Goal: Information Seeking & Learning: Learn about a topic

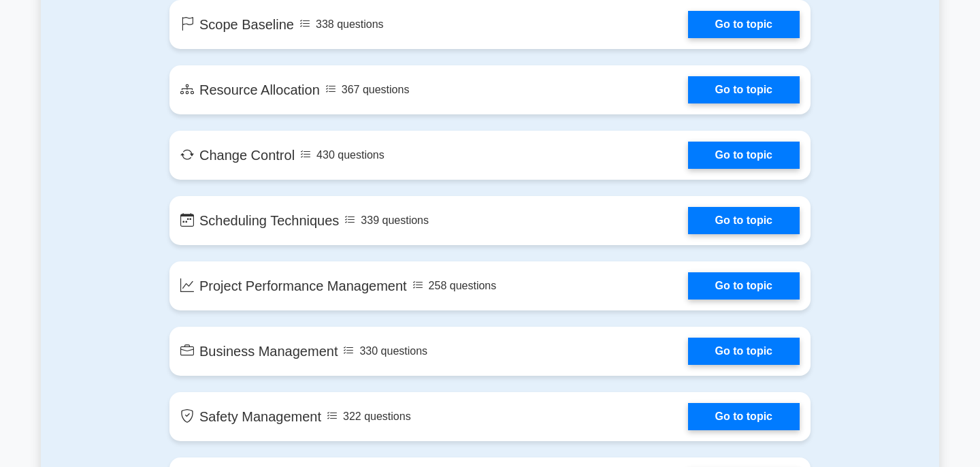
scroll to position [2115, 0]
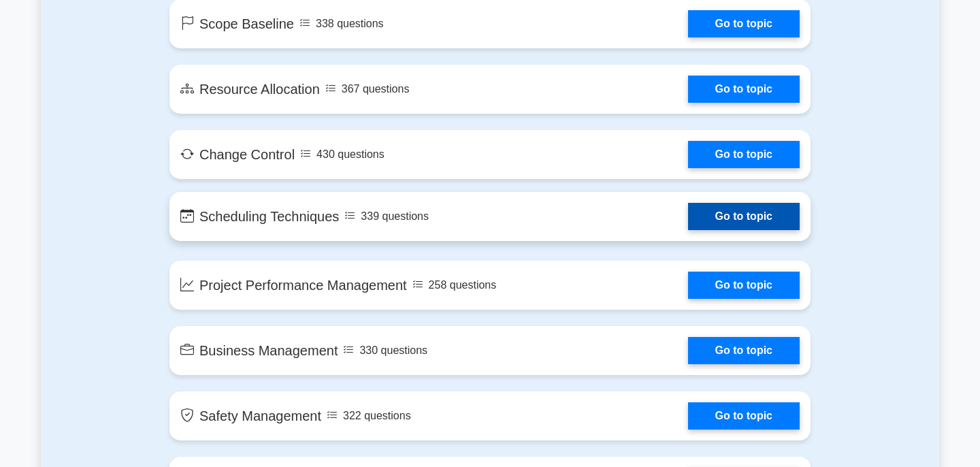
click at [688, 217] on link "Go to topic" at bounding box center [744, 216] width 112 height 27
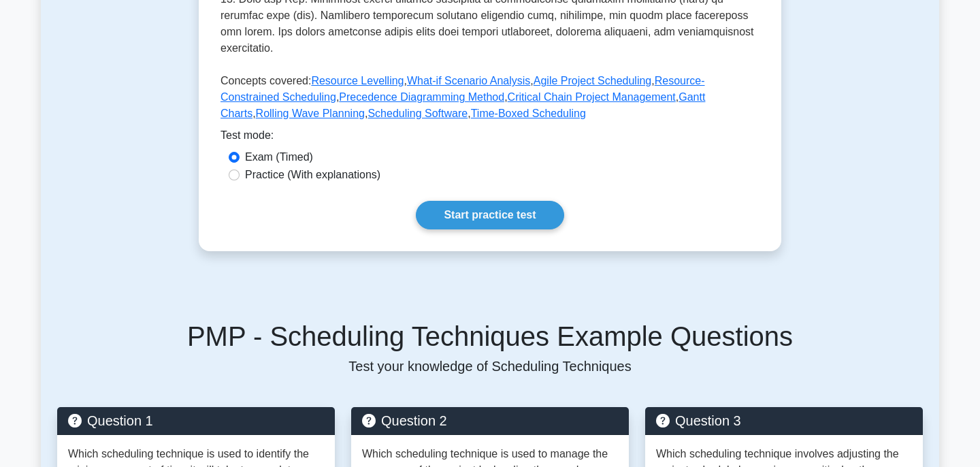
scroll to position [578, 0]
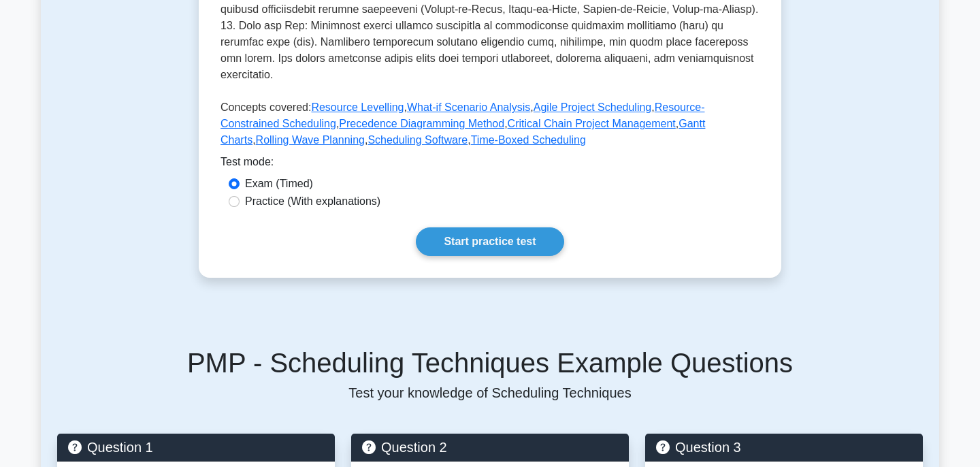
click at [285, 193] on label "Practice (With explanations)" at bounding box center [312, 201] width 135 height 16
click at [240, 196] on input "Practice (With explanations)" at bounding box center [234, 201] width 11 height 11
radio input "true"
click at [468, 232] on link "Start practice test" at bounding box center [490, 241] width 148 height 29
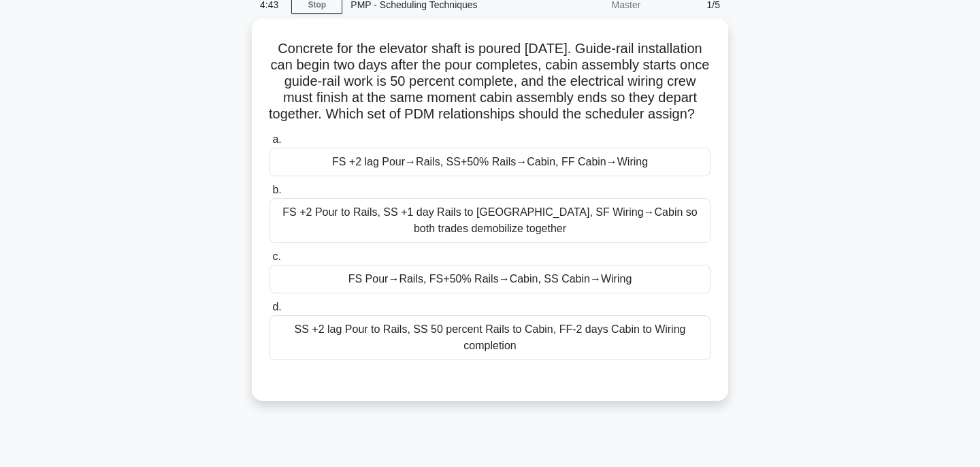
scroll to position [44, 0]
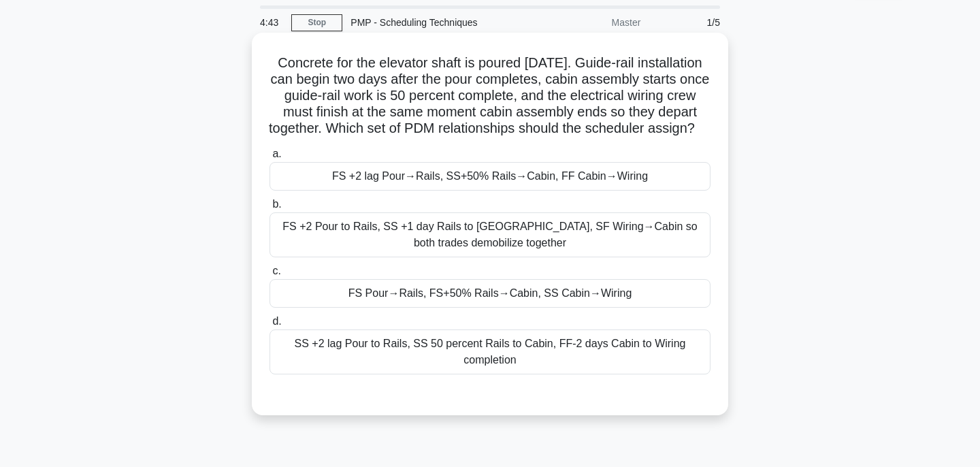
click at [533, 185] on div "FS +2 lag Pour→Rails, SS+50% Rails→Cabin, FF Cabin→Wiring" at bounding box center [490, 176] width 441 height 29
click at [270, 159] on input "a. FS +2 lag Pour→Rails, SS+50% Rails→Cabin, FF Cabin→Wiring" at bounding box center [270, 154] width 0 height 9
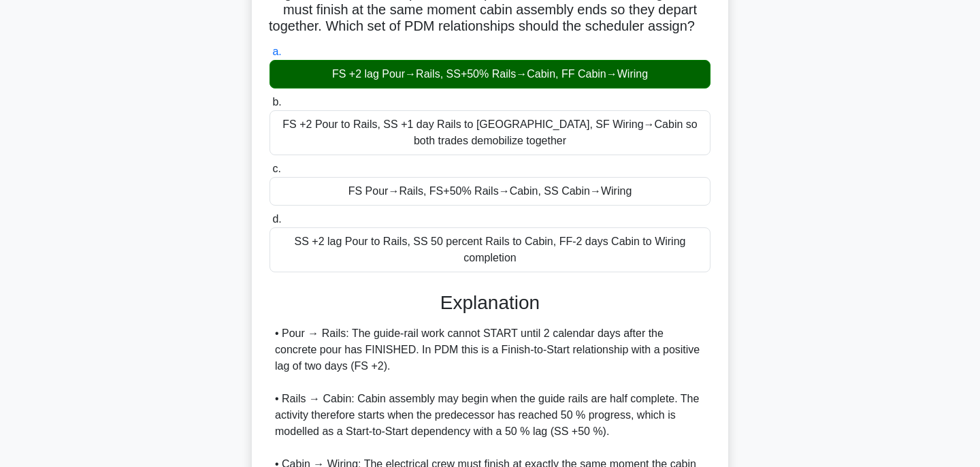
scroll to position [153, 0]
